Goal: Information Seeking & Learning: Learn about a topic

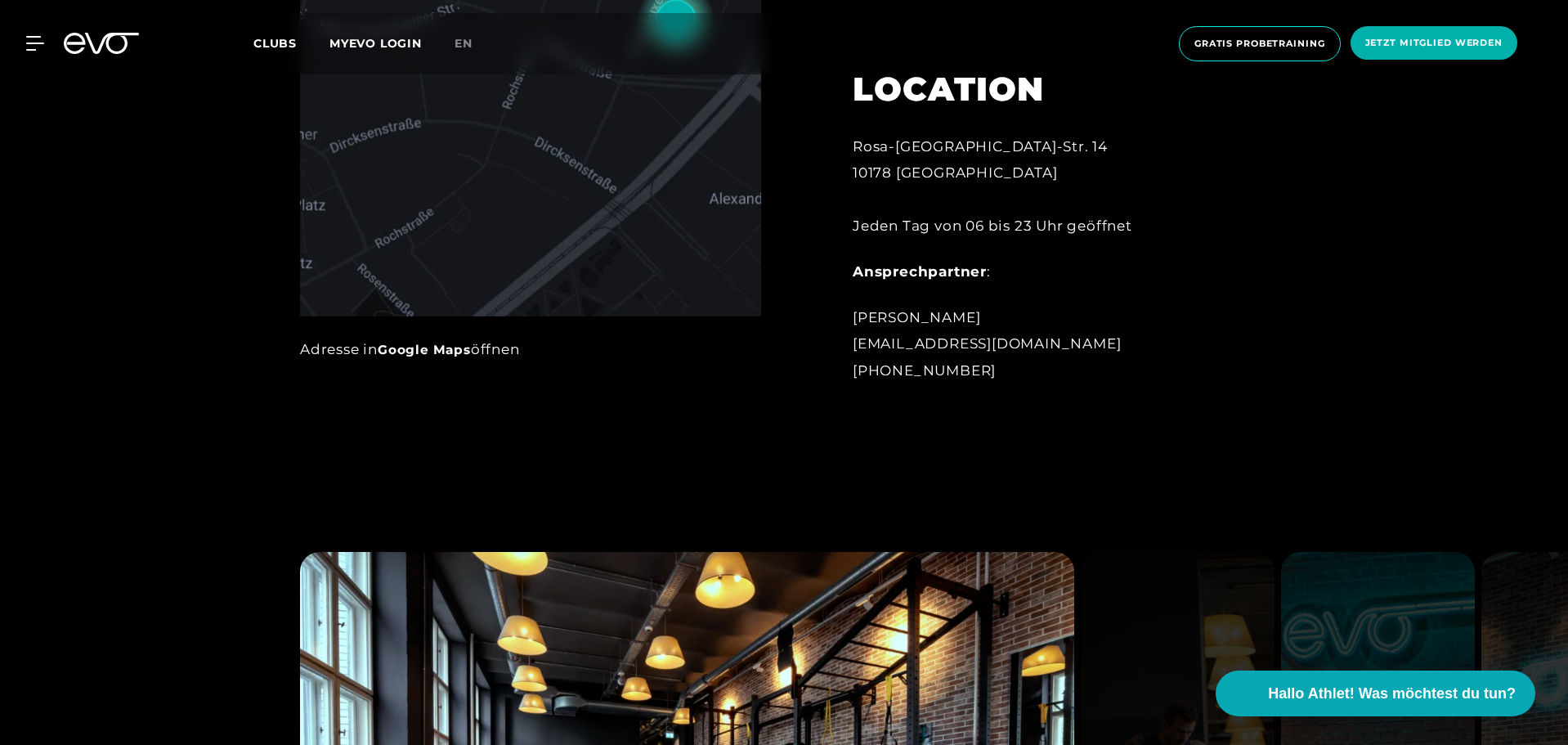
scroll to position [1718, 0]
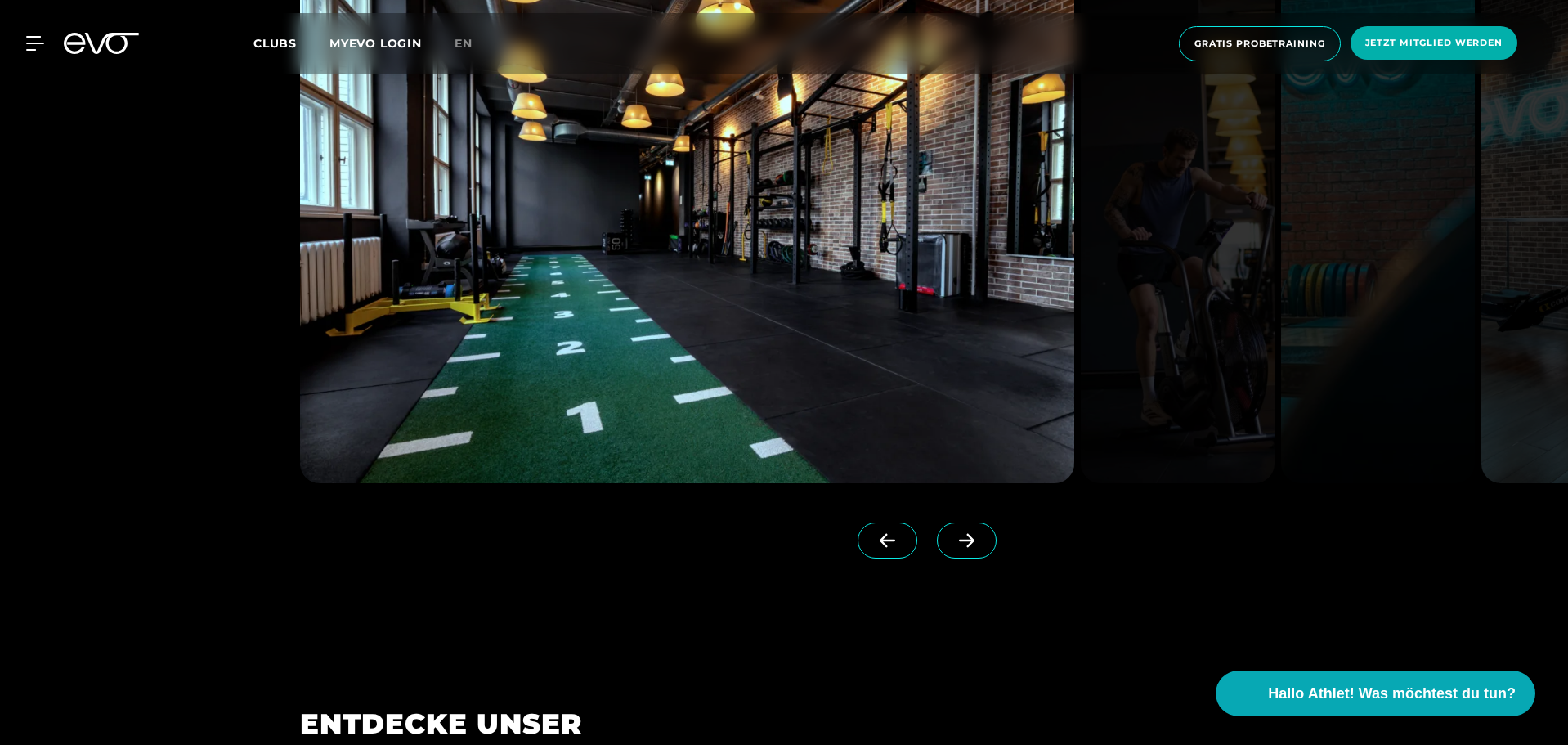
click at [77, 37] on icon at bounding box center [101, 43] width 75 height 21
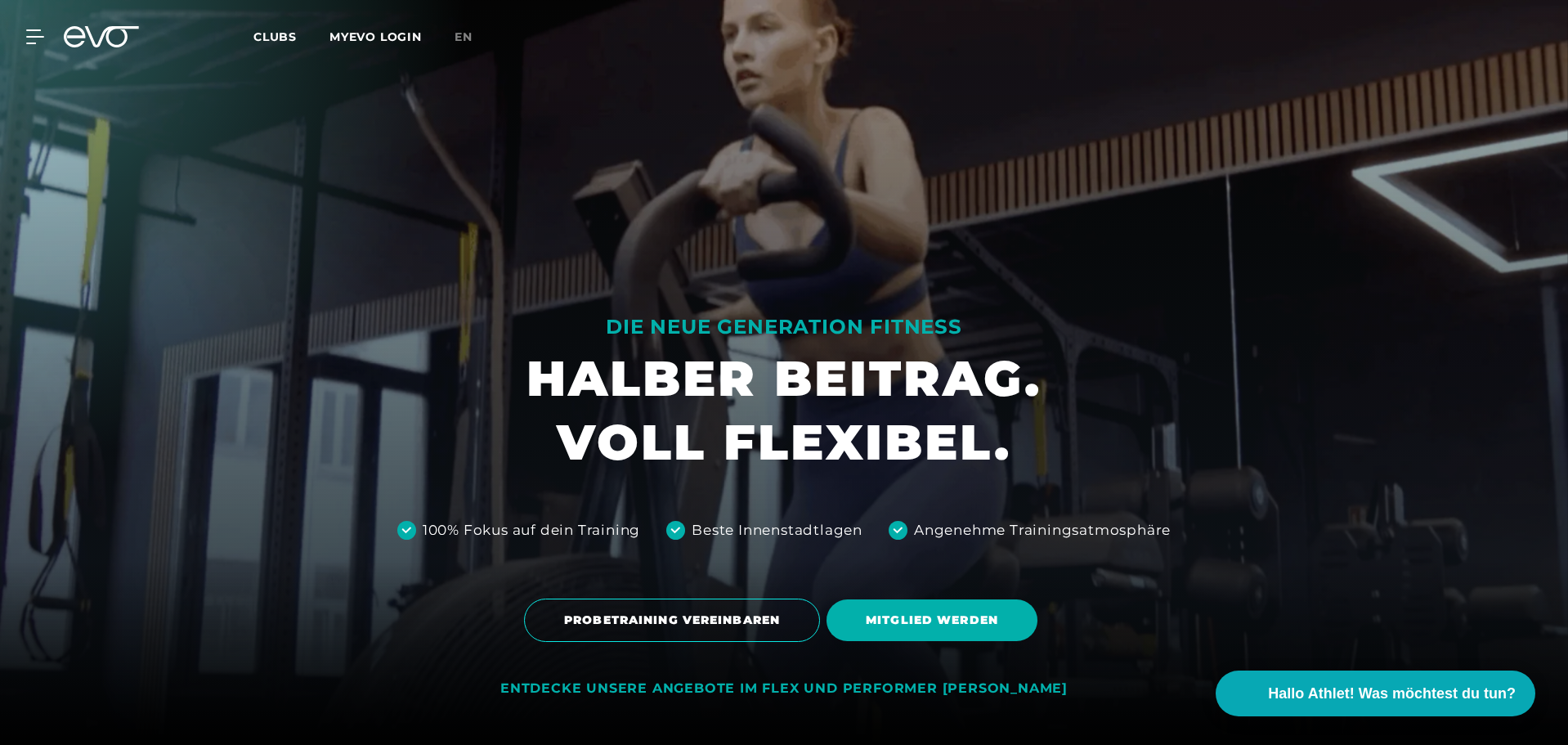
scroll to position [654, 0]
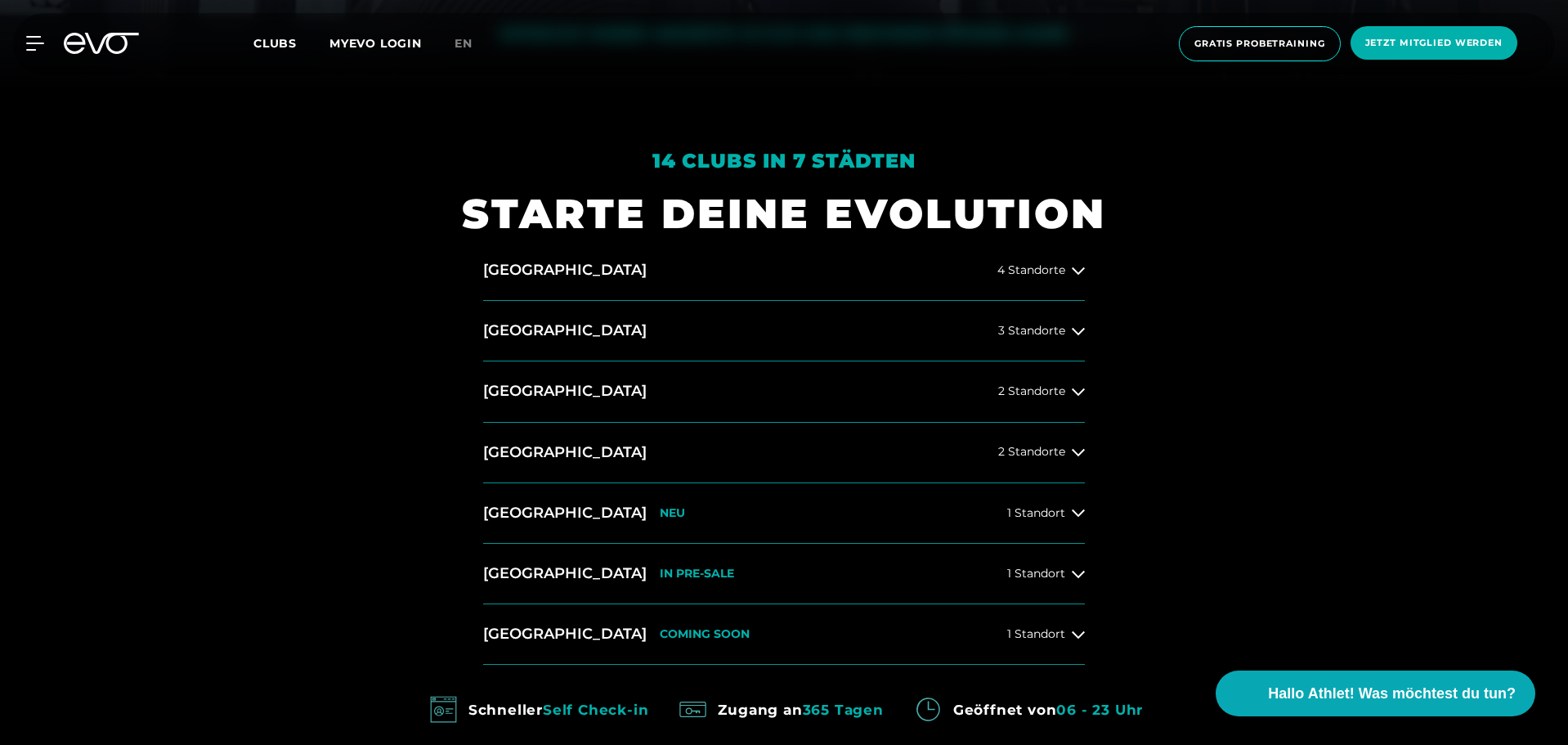
click at [1090, 332] on div "[GEOGRAPHIC_DATA] 4 Standorte [GEOGRAPHIC_DATA] 3 Standorte [GEOGRAPHIC_DATA] 2…" at bounding box center [784, 453] width 628 height 425
click at [1079, 332] on icon at bounding box center [1078, 331] width 13 height 13
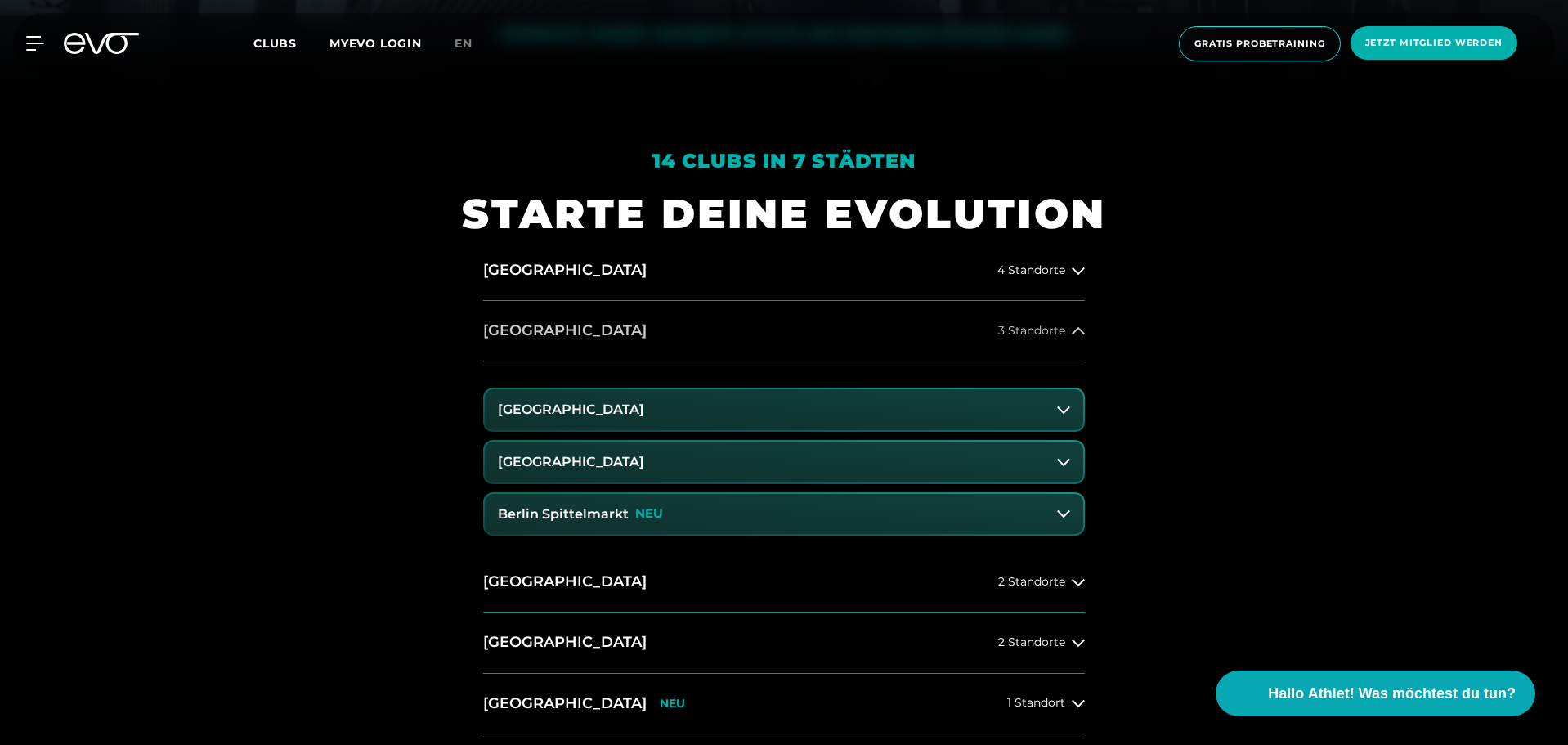
scroll to position [1063, 0]
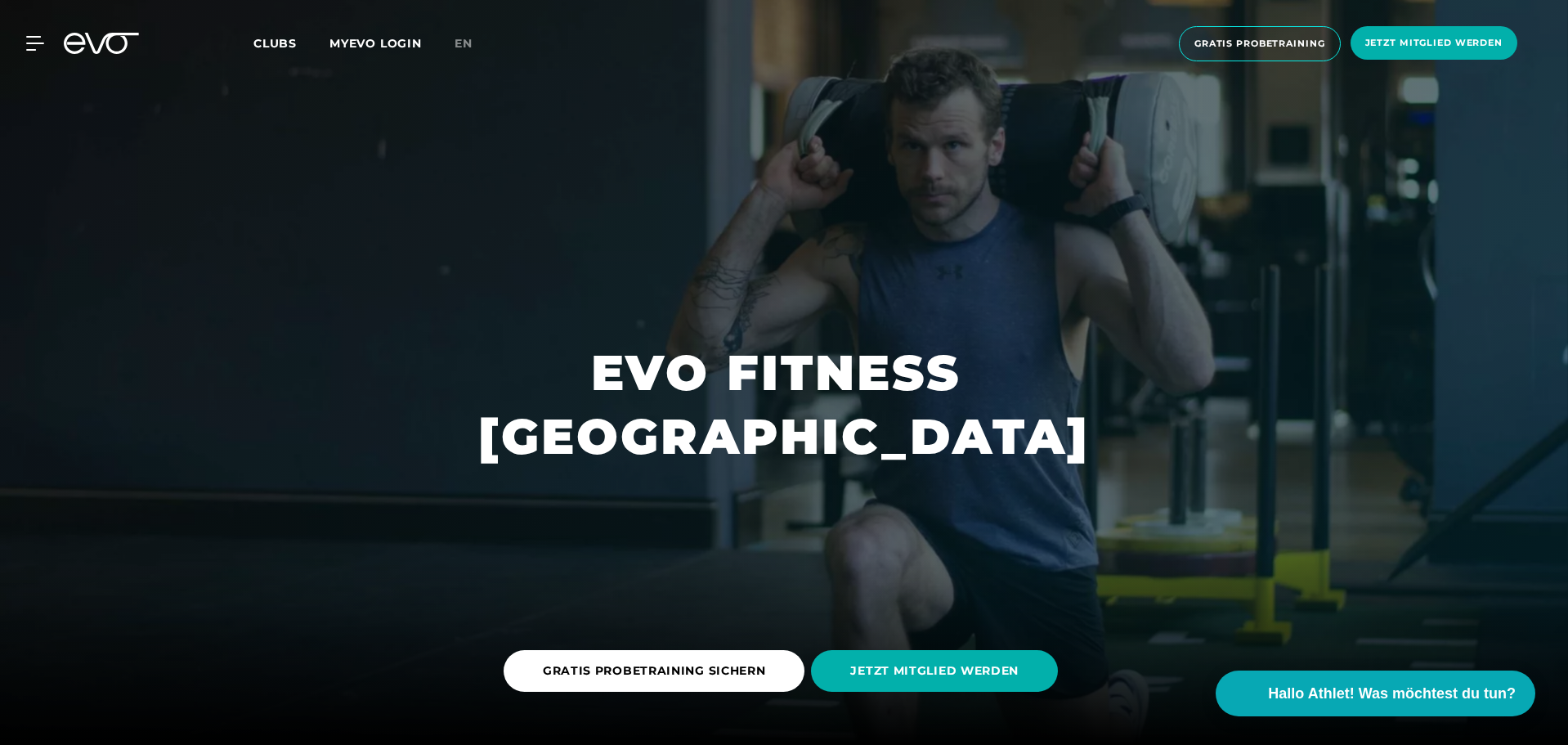
click at [303, 44] on link "Clubs" at bounding box center [291, 43] width 76 height 16
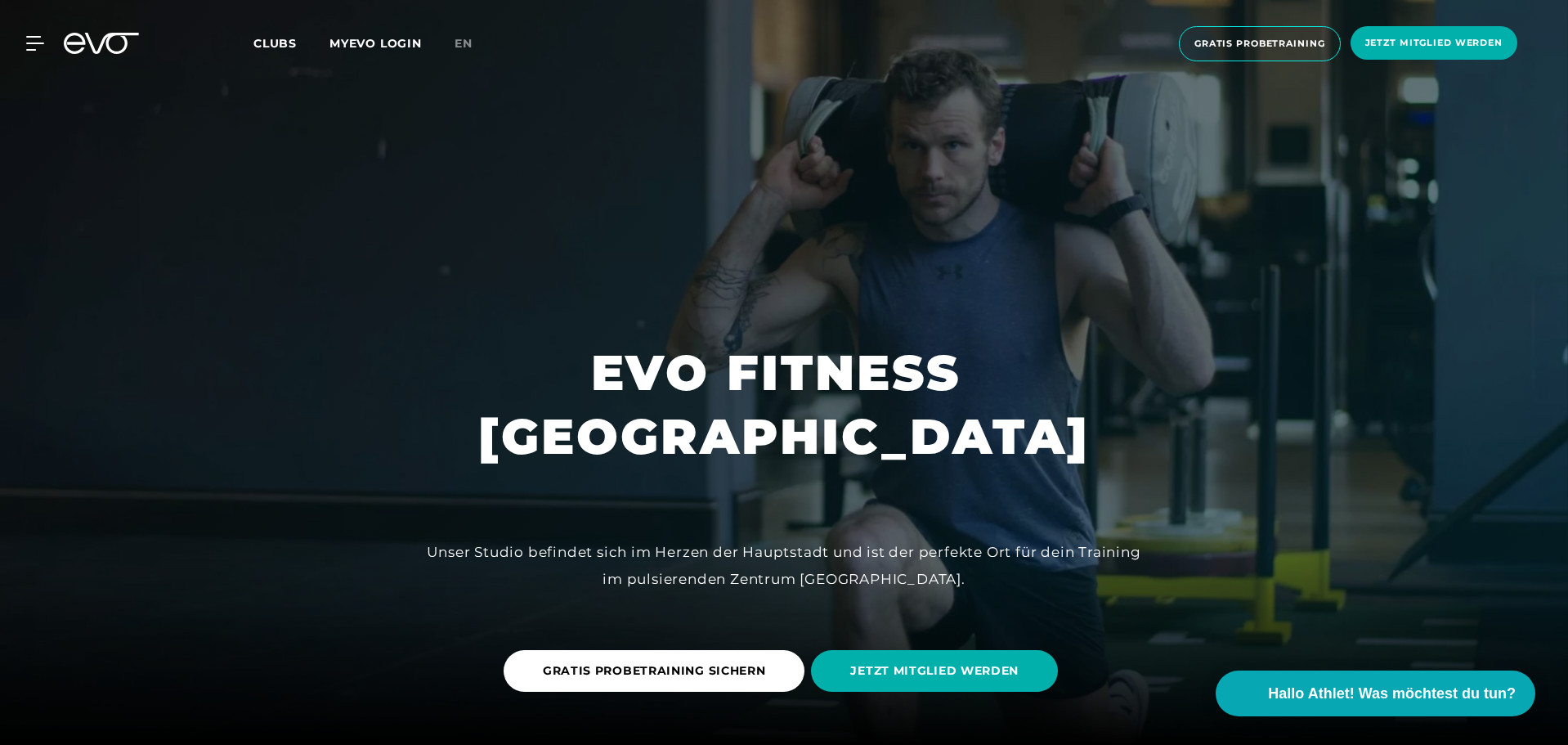
click at [281, 45] on span "Clubs" at bounding box center [276, 43] width 44 height 15
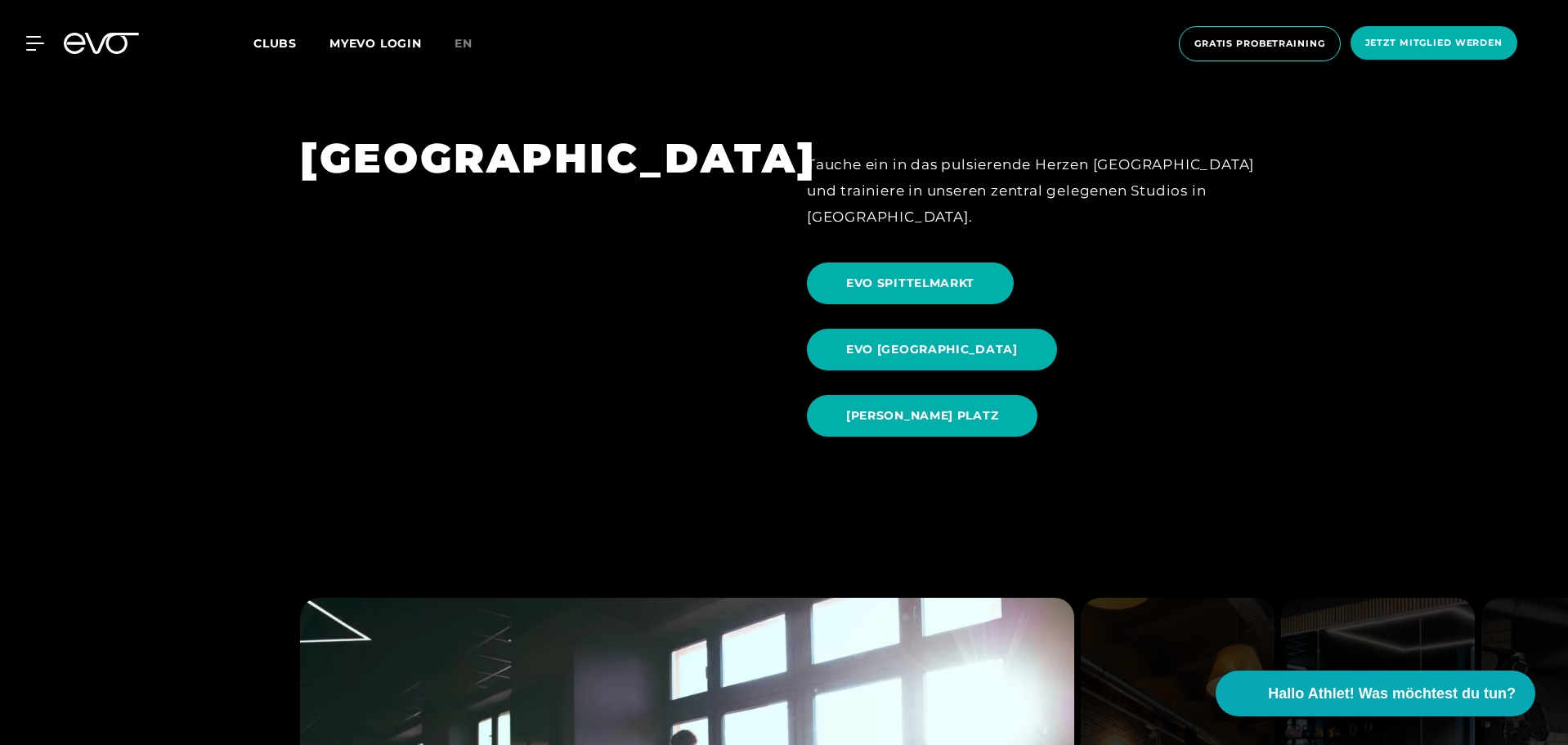
scroll to position [1799, 0]
click at [924, 274] on span "EVO SPITTELMARKT" at bounding box center [910, 283] width 128 height 17
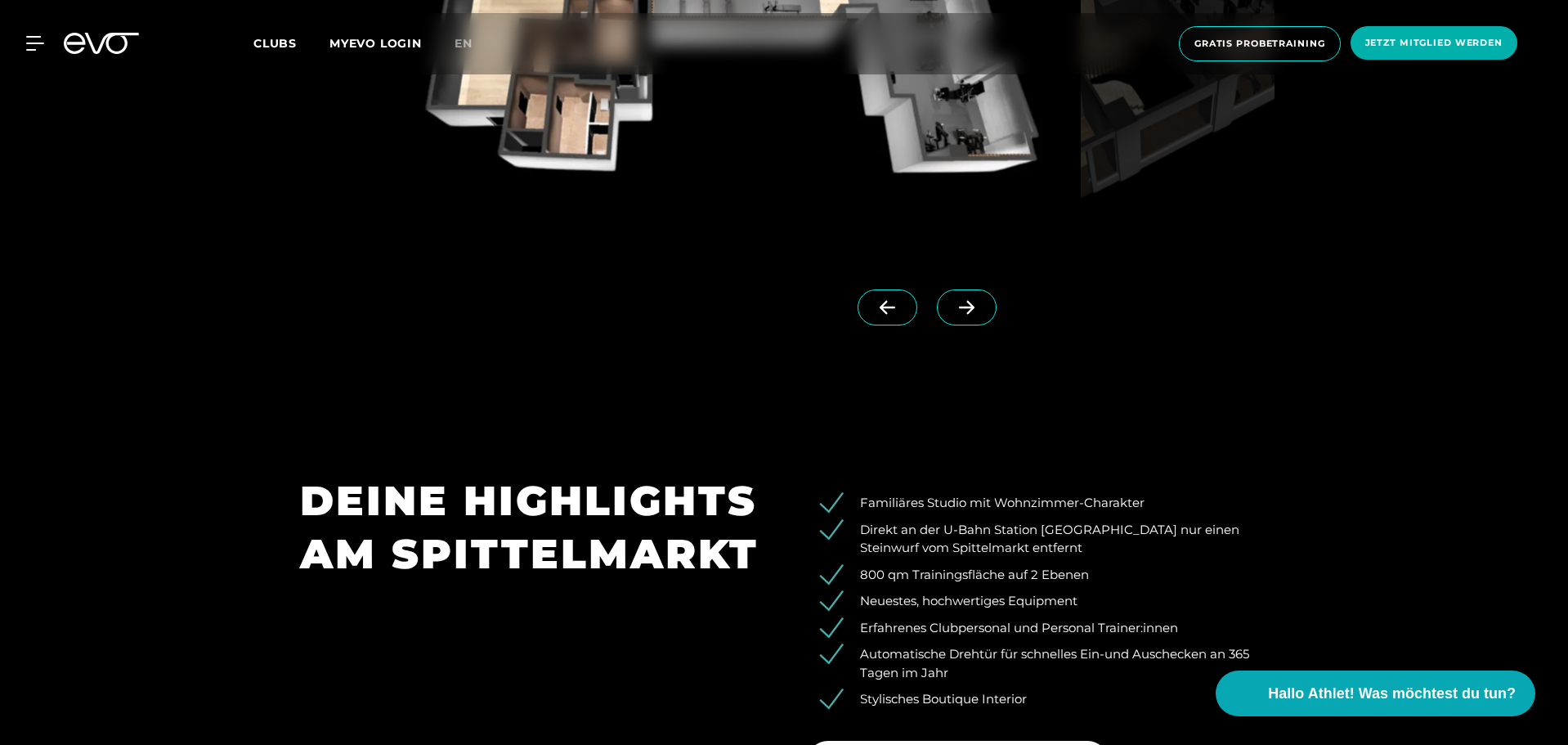
scroll to position [1718, 0]
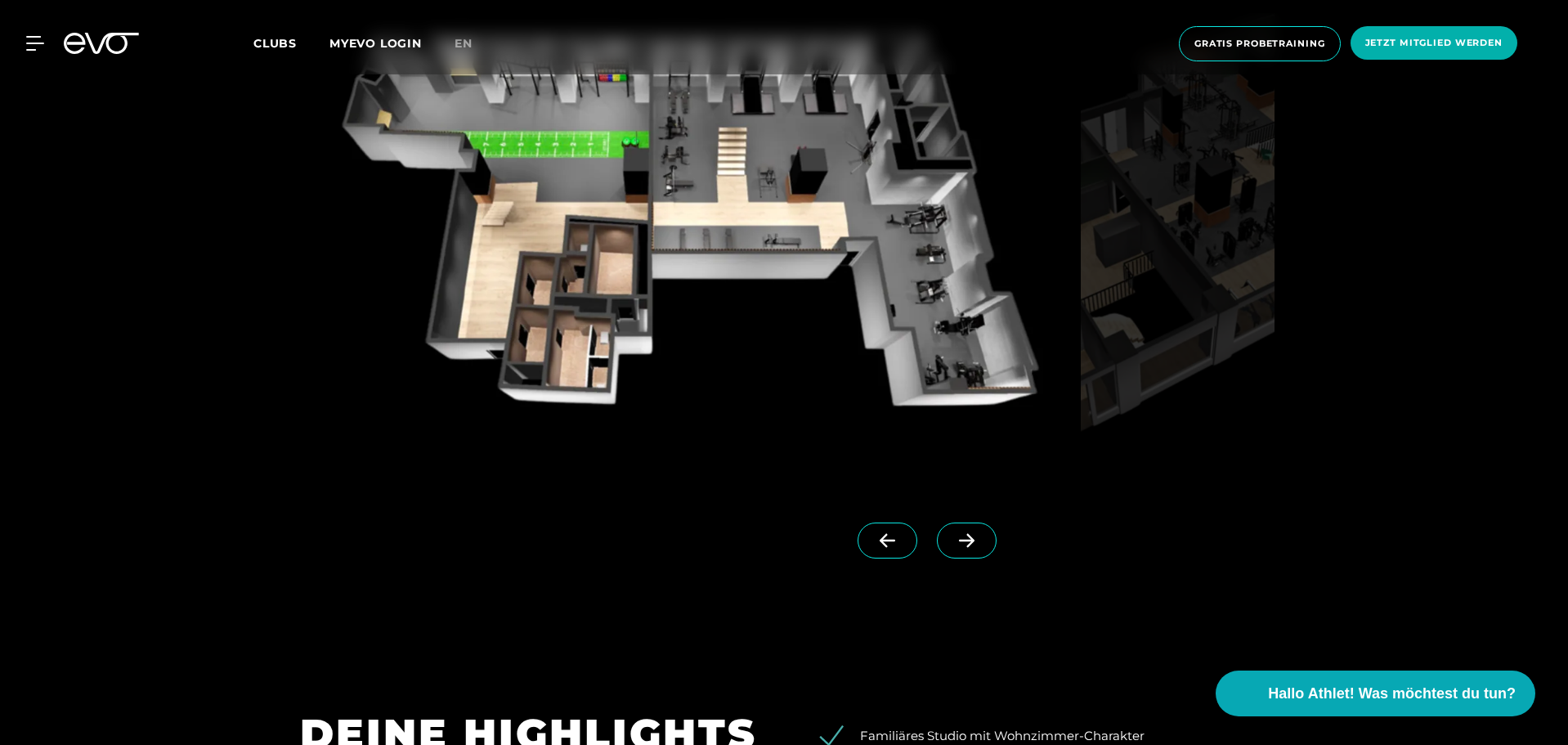
click at [959, 541] on icon at bounding box center [967, 541] width 16 height 14
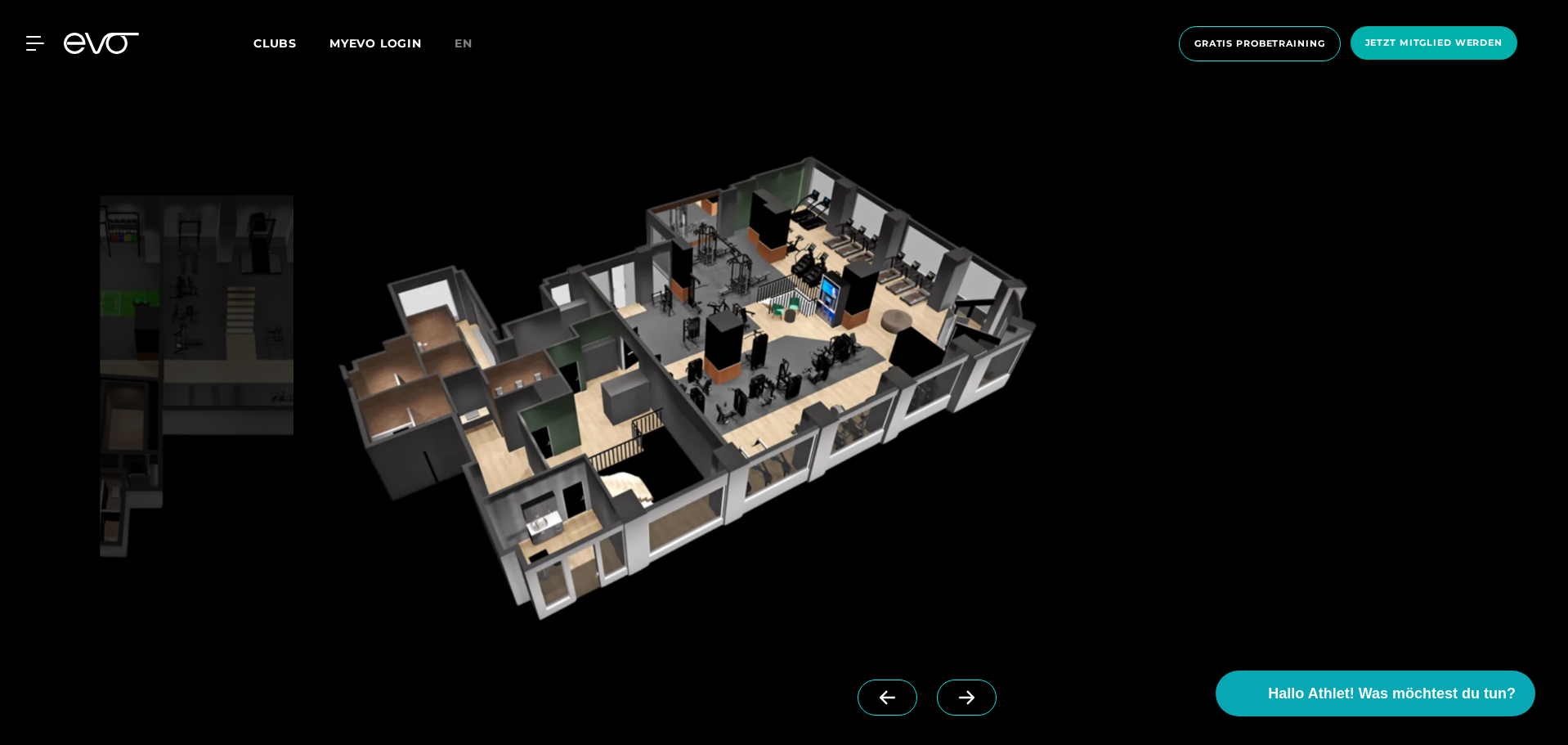
scroll to position [1554, 0]
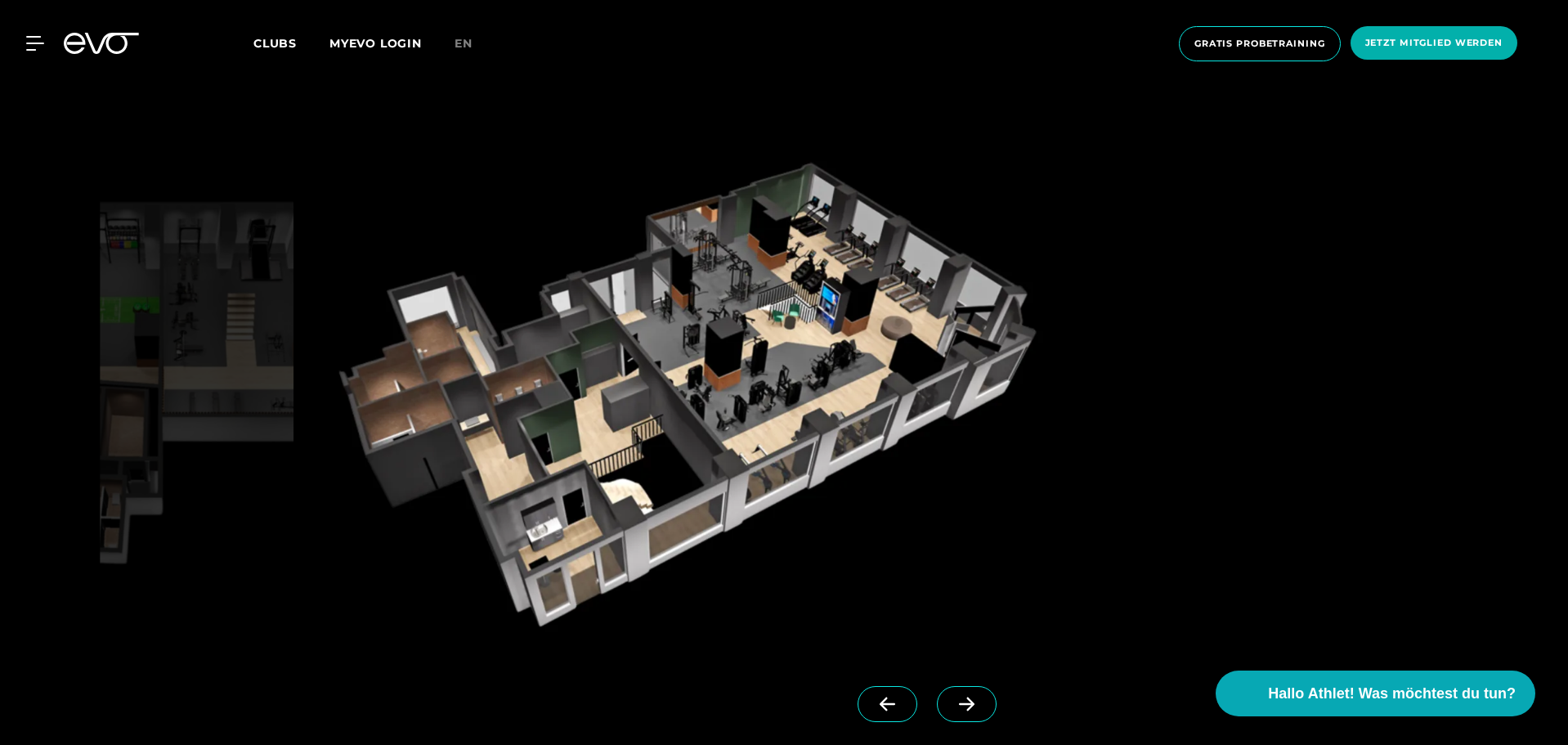
click at [937, 694] on span at bounding box center [966, 704] width 59 height 36
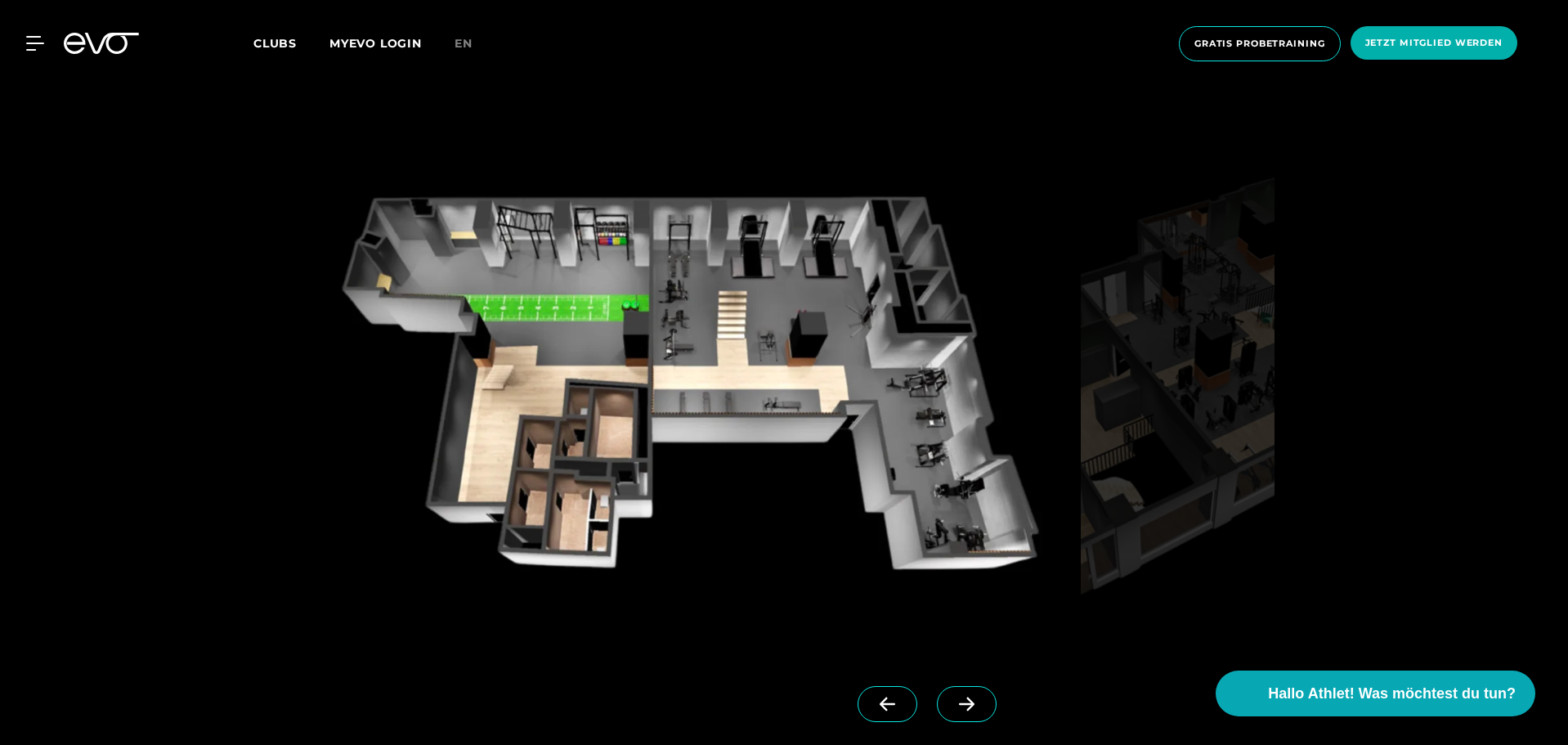
click at [937, 694] on span at bounding box center [966, 704] width 59 height 36
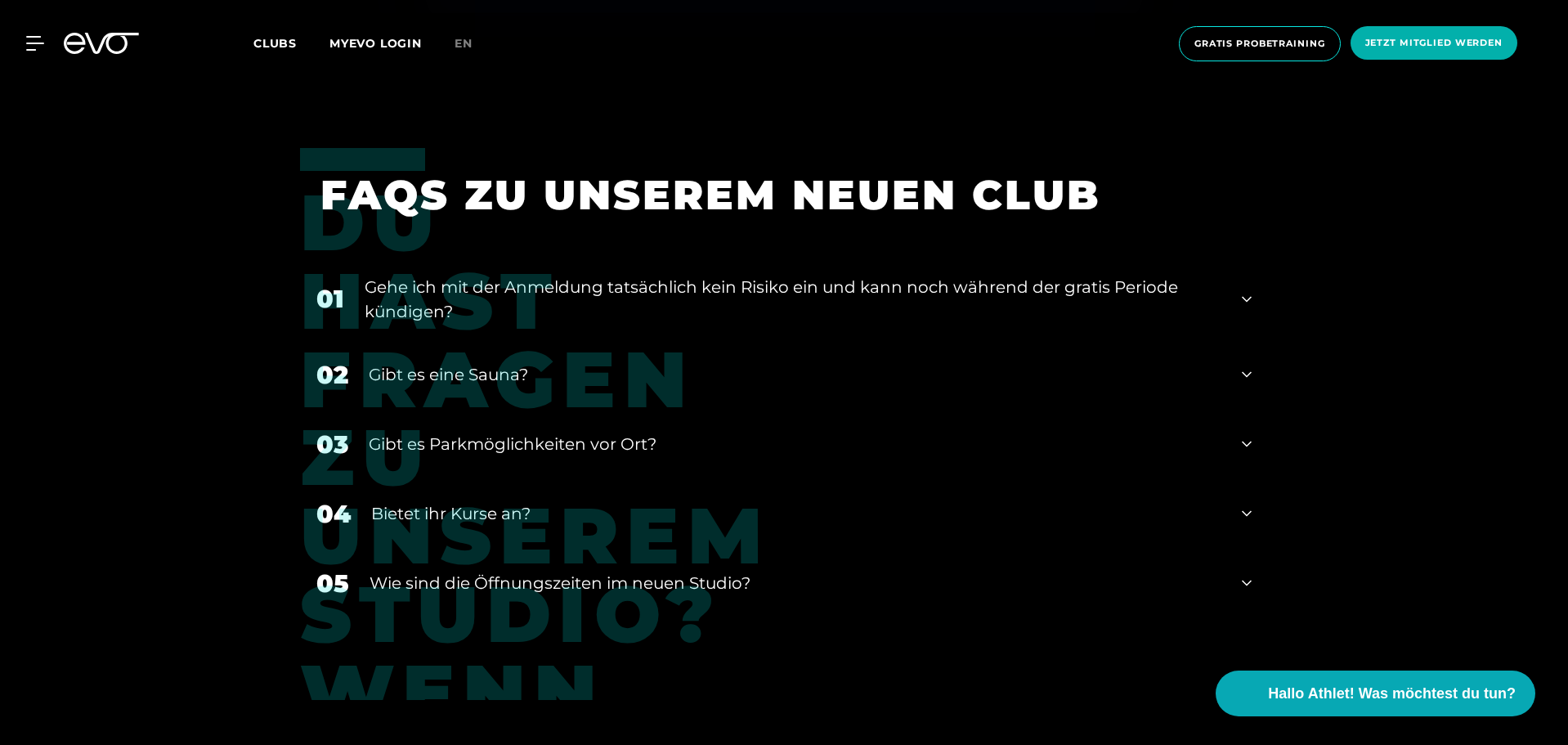
scroll to position [6706, 0]
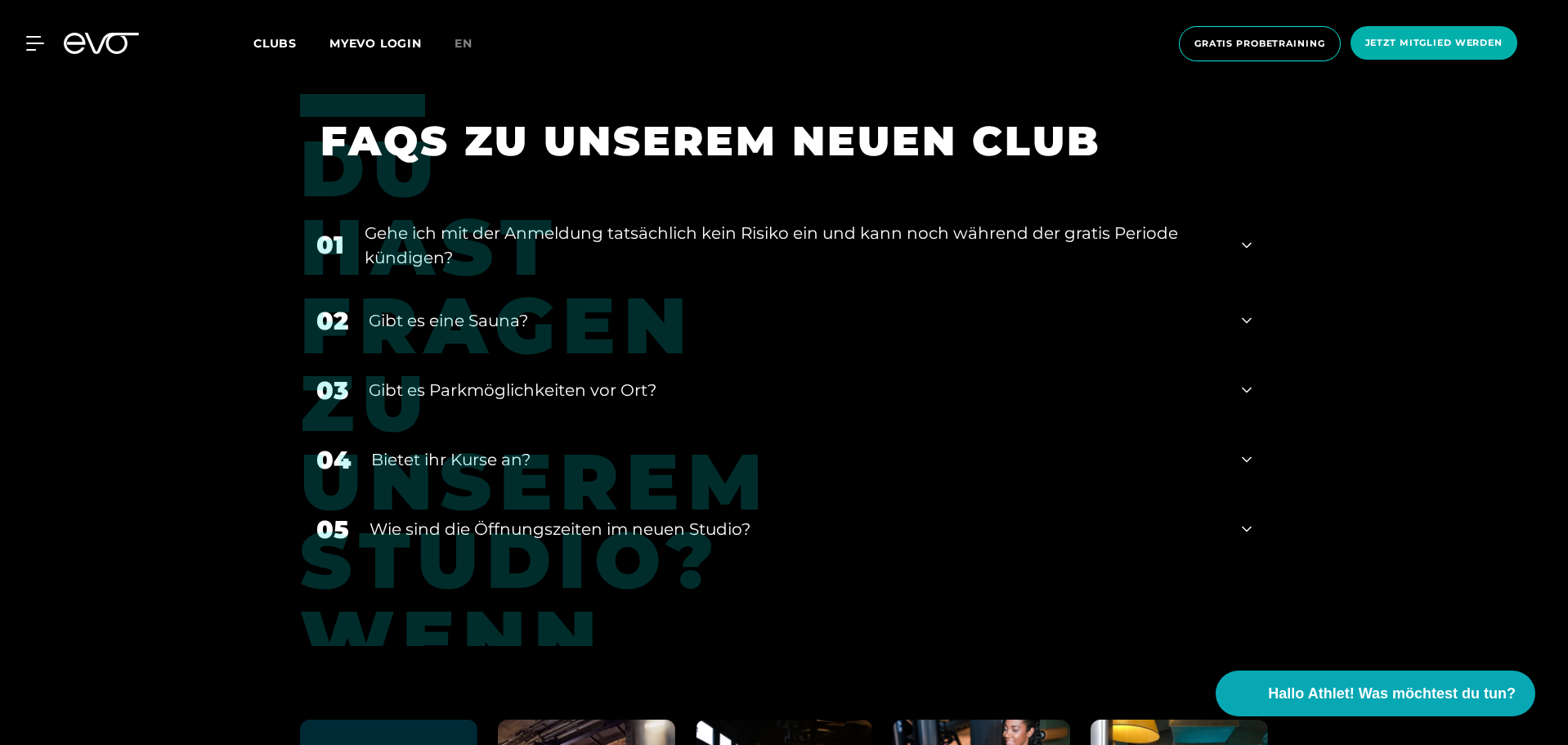
click at [689, 332] on div "02 Gibt es eine Sauna?" at bounding box center [784, 321] width 968 height 70
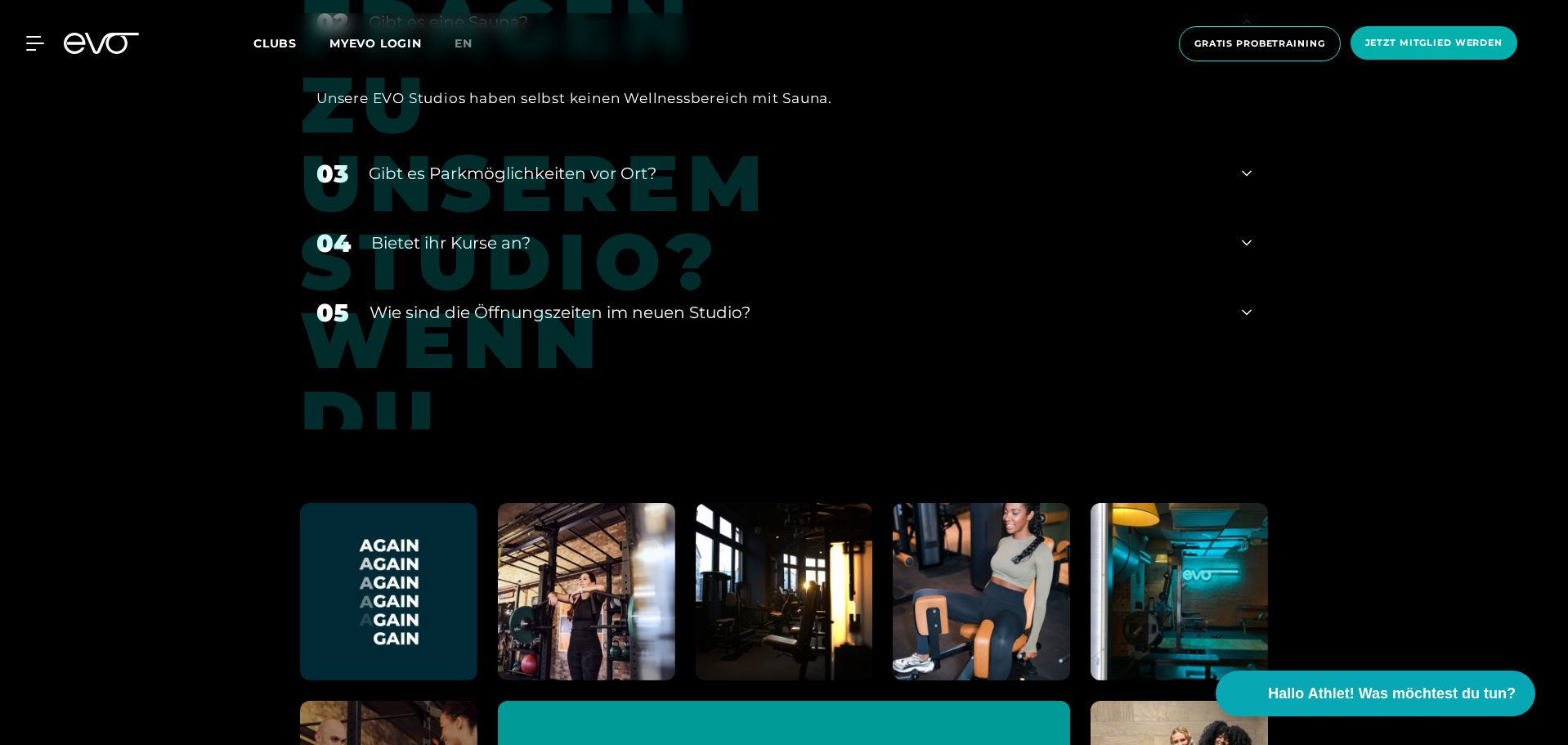
scroll to position [7033, 0]
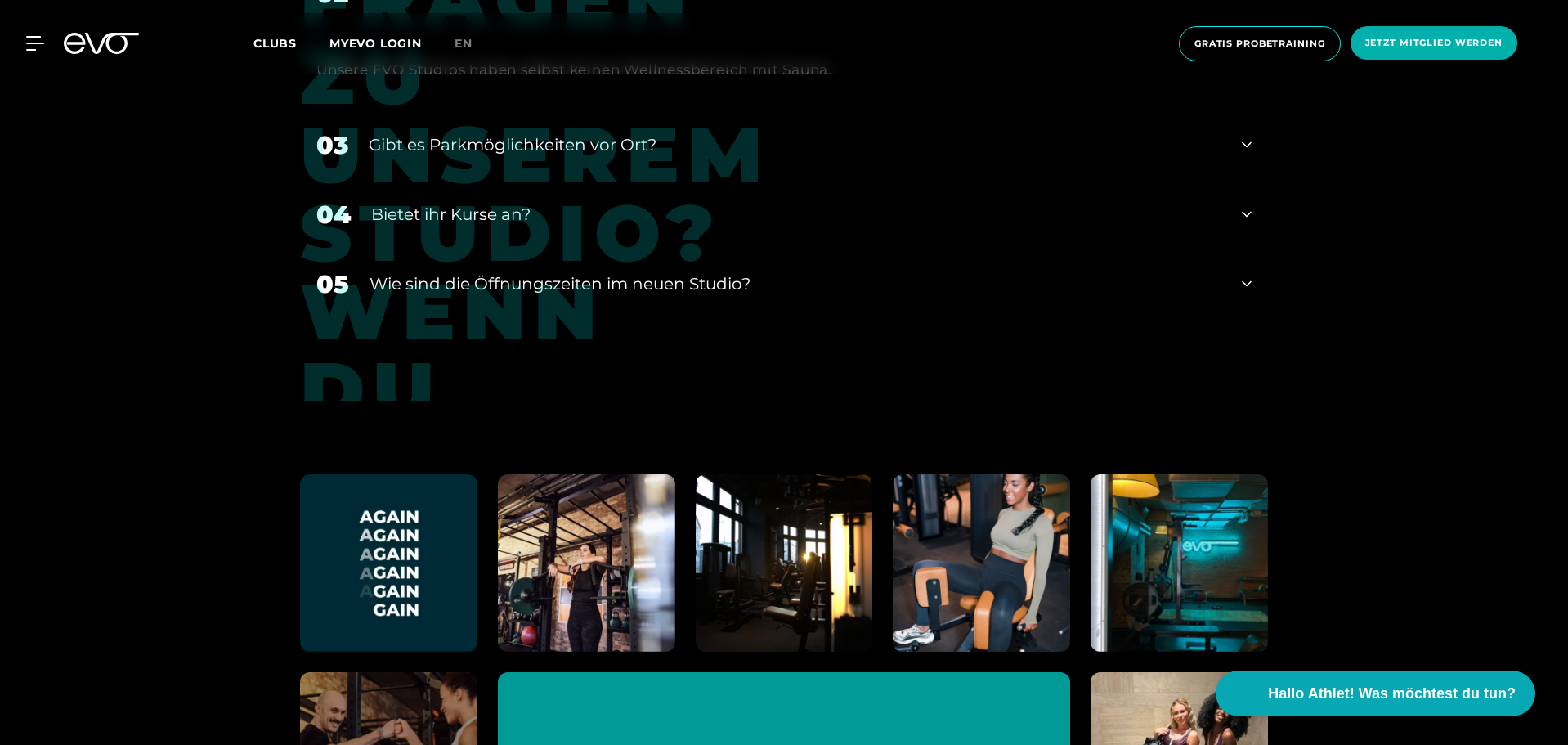
click at [706, 294] on div "05 ​Wie sind die Öffnungszeiten im neuen Studio?" at bounding box center [784, 284] width 968 height 70
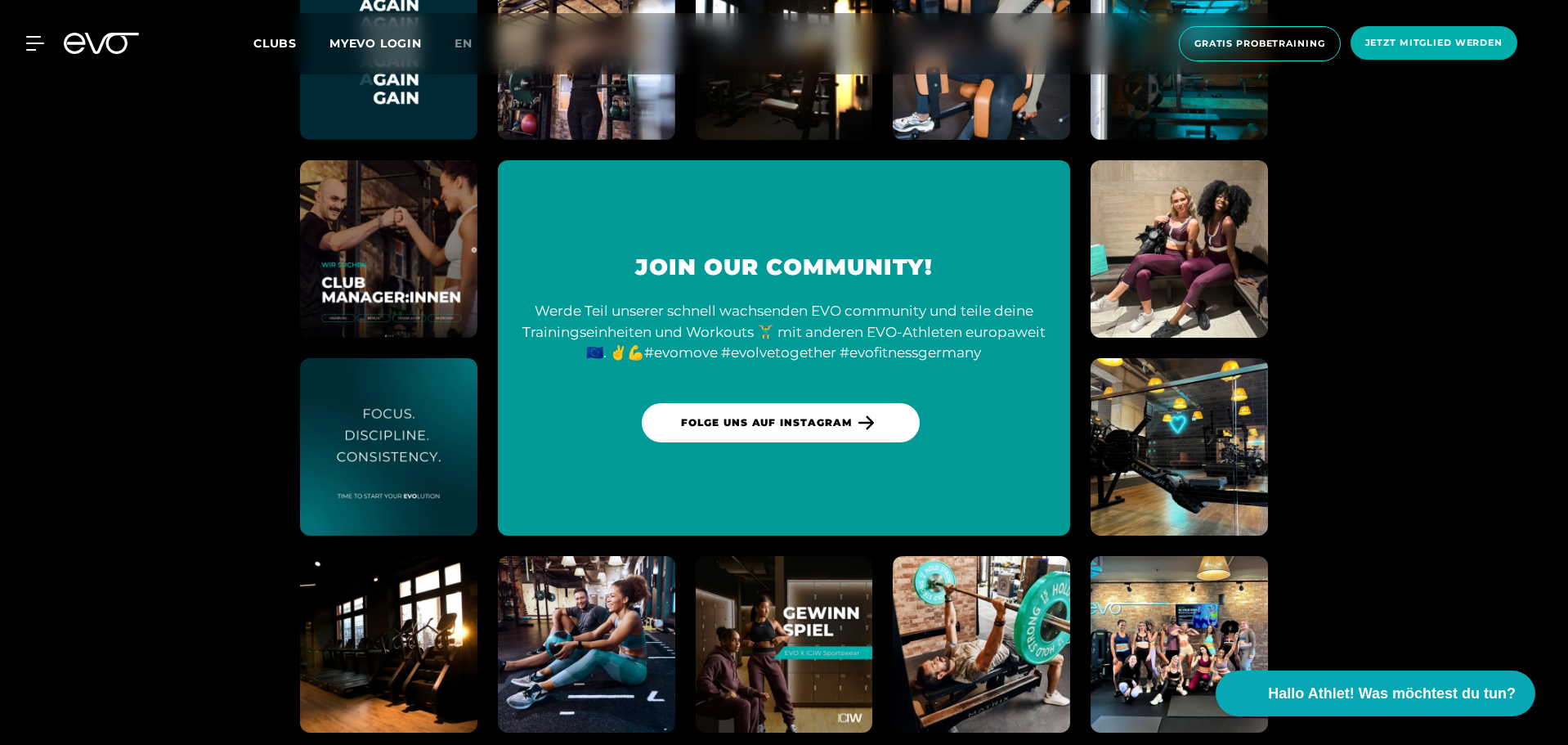
scroll to position [7840, 0]
